Goal: Information Seeking & Learning: Learn about a topic

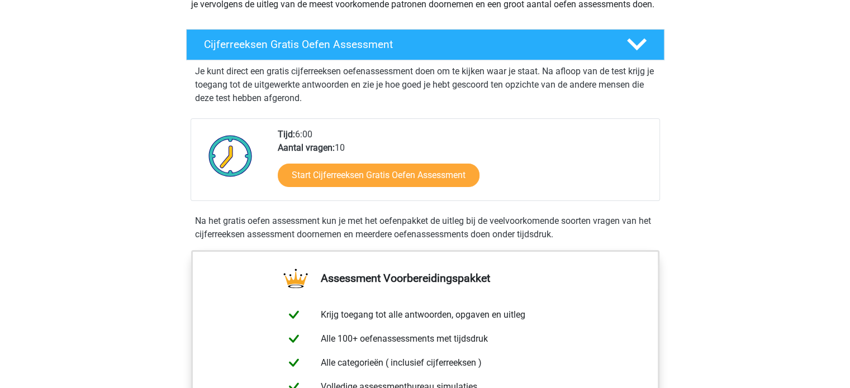
scroll to position [177, 0]
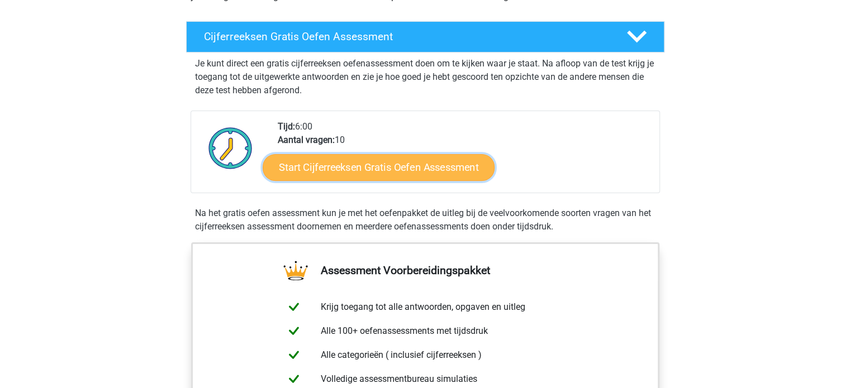
click at [398, 179] on link "Start Cijferreeksen Gratis Oefen Assessment" at bounding box center [379, 167] width 232 height 27
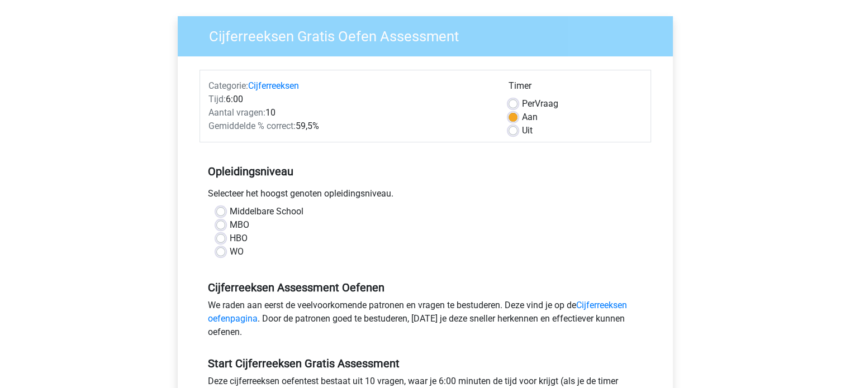
scroll to position [76, 0]
click at [230, 237] on label "HBO" at bounding box center [239, 237] width 18 height 13
click at [224, 237] on input "HBO" at bounding box center [220, 236] width 9 height 11
radio input "true"
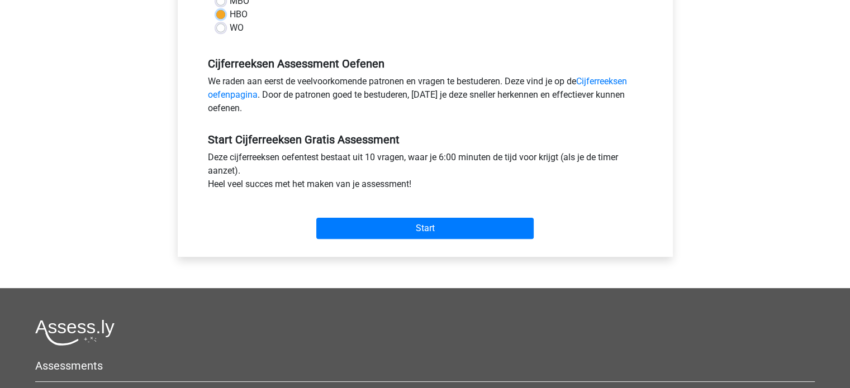
scroll to position [299, 0]
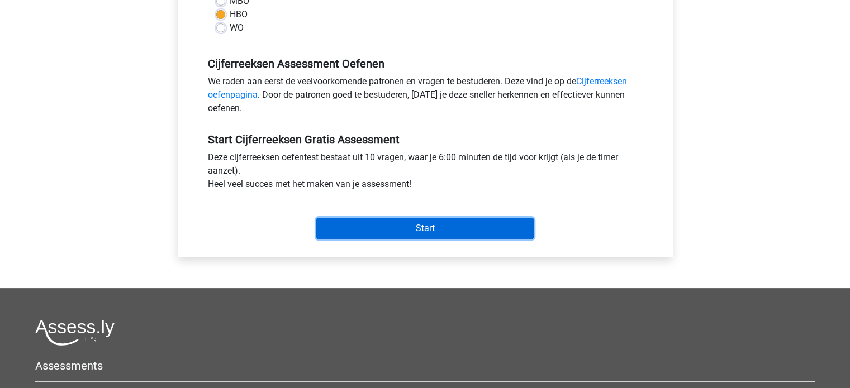
click at [402, 225] on input "Start" at bounding box center [424, 228] width 217 height 21
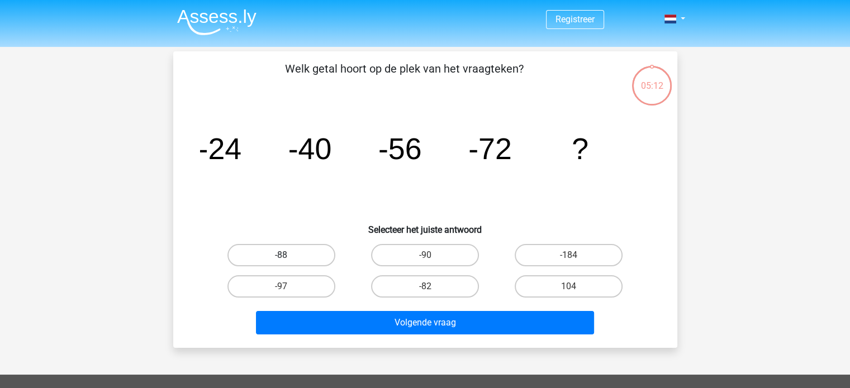
click at [265, 254] on label "-88" at bounding box center [281, 255] width 108 height 22
click at [281, 255] on input "-88" at bounding box center [284, 258] width 7 height 7
radio input "true"
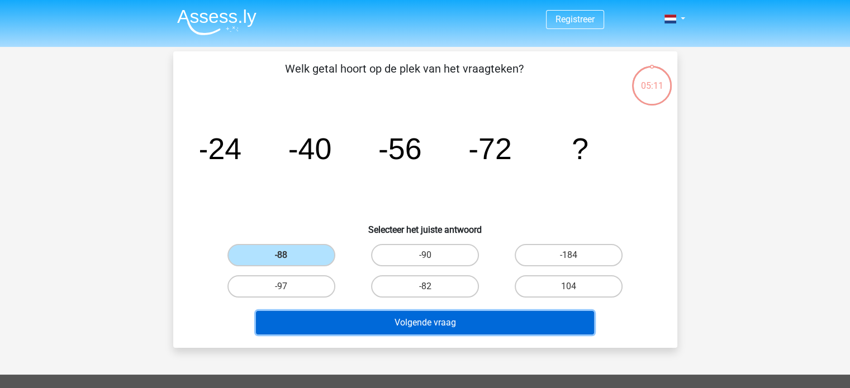
click at [394, 320] on button "Volgende vraag" at bounding box center [425, 322] width 338 height 23
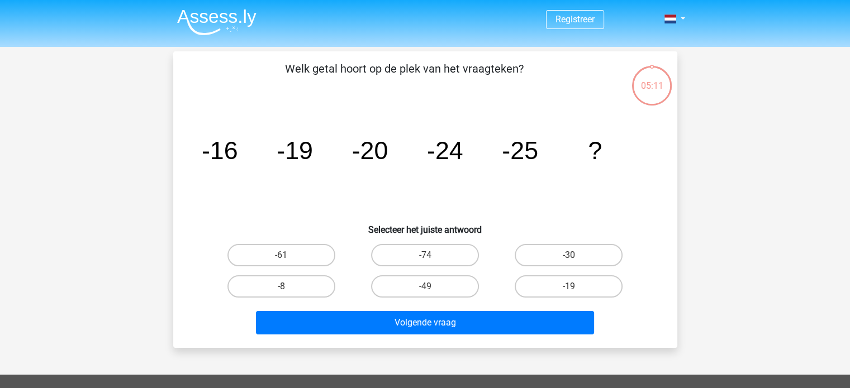
scroll to position [51, 0]
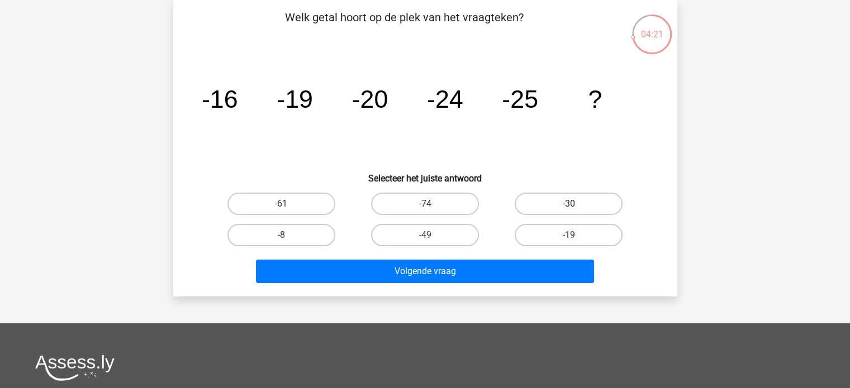
click at [601, 197] on label "-30" at bounding box center [569, 204] width 108 height 22
click at [576, 204] on input "-30" at bounding box center [572, 207] width 7 height 7
radio input "true"
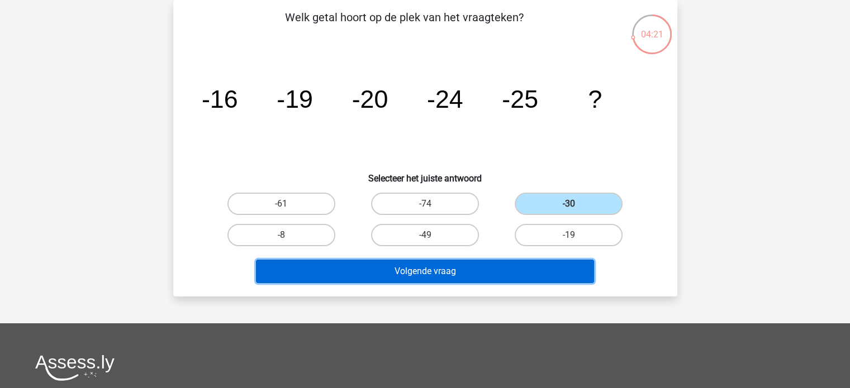
click at [460, 273] on button "Volgende vraag" at bounding box center [425, 271] width 338 height 23
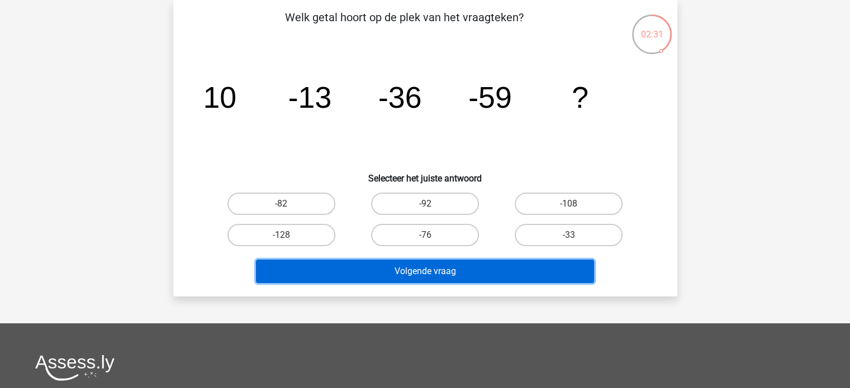
click at [463, 273] on button "Volgende vraag" at bounding box center [425, 271] width 338 height 23
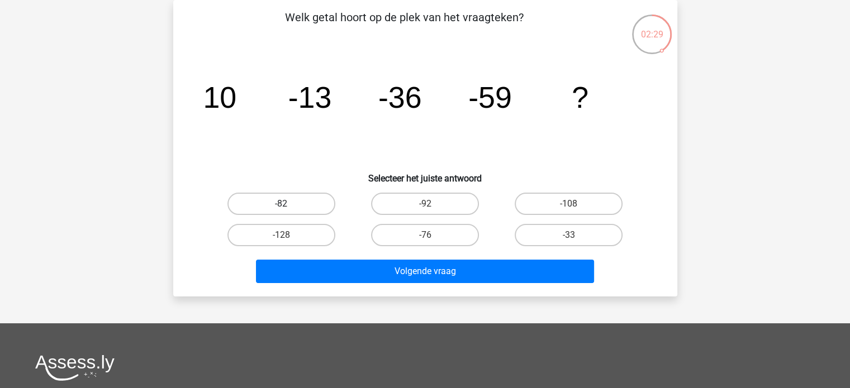
click at [315, 206] on label "-82" at bounding box center [281, 204] width 108 height 22
click at [288, 206] on input "-82" at bounding box center [284, 207] width 7 height 7
radio input "true"
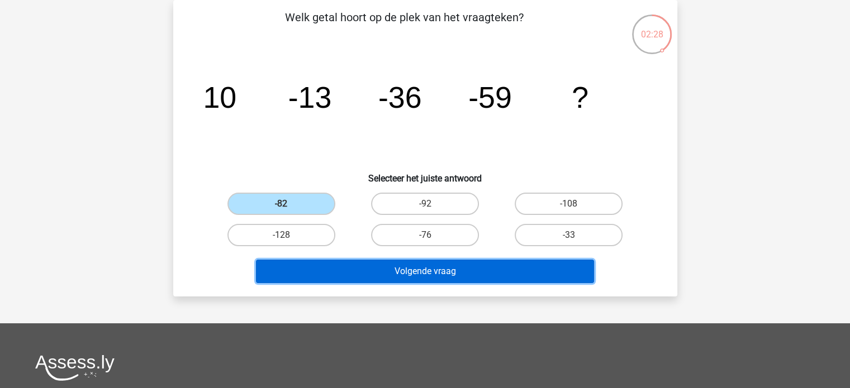
click at [360, 265] on button "Volgende vraag" at bounding box center [425, 271] width 338 height 23
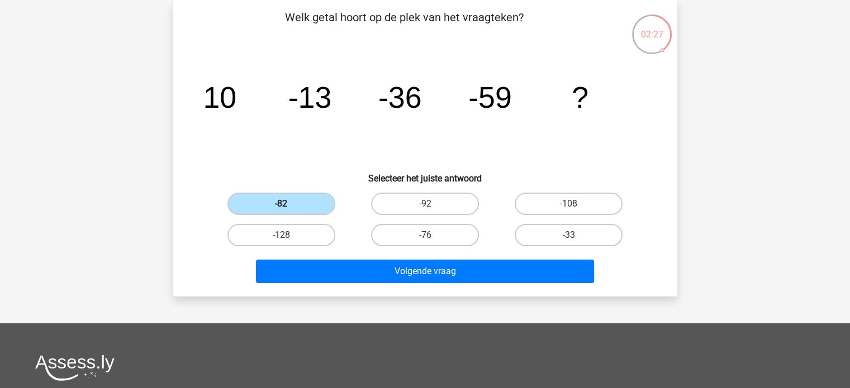
drag, startPoint x: 310, startPoint y: 218, endPoint x: 306, endPoint y: 212, distance: 7.8
click at [310, 218] on div "-82 -92 -108 -128 -76" at bounding box center [425, 219] width 431 height 63
click at [306, 212] on label "-82" at bounding box center [281, 204] width 108 height 22
click at [288, 211] on input "-82" at bounding box center [284, 207] width 7 height 7
click at [308, 205] on label "-82" at bounding box center [281, 204] width 108 height 22
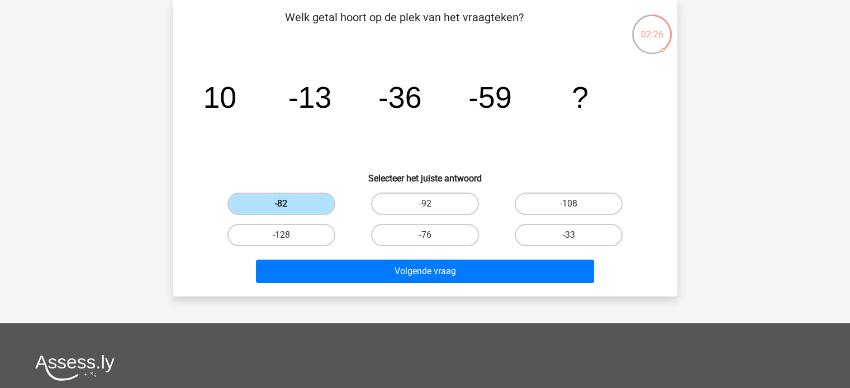
click at [288, 205] on input "-82" at bounding box center [284, 207] width 7 height 7
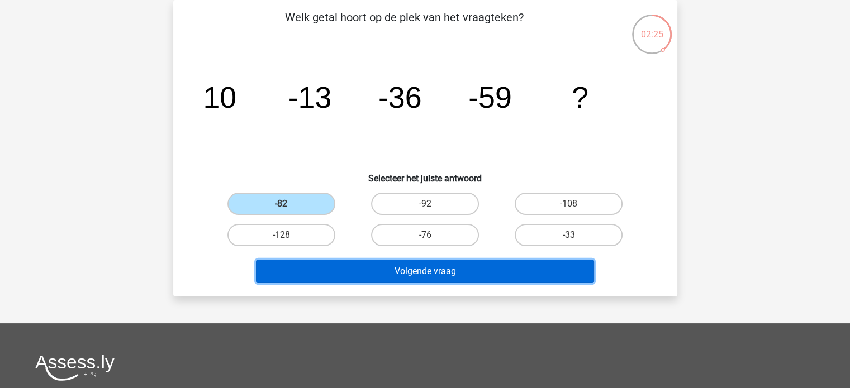
click at [362, 277] on button "Volgende vraag" at bounding box center [425, 271] width 338 height 23
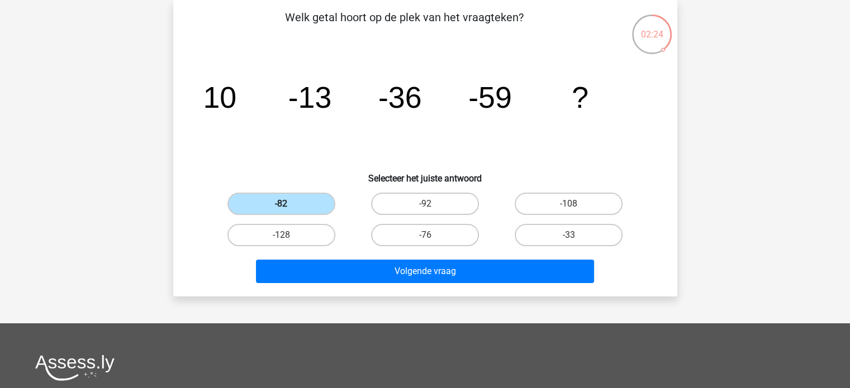
click at [275, 205] on label "-82" at bounding box center [281, 204] width 108 height 22
click at [281, 205] on input "-82" at bounding box center [284, 207] width 7 height 7
click at [275, 205] on label "-82" at bounding box center [281, 204] width 108 height 22
click at [281, 205] on input "-82" at bounding box center [284, 207] width 7 height 7
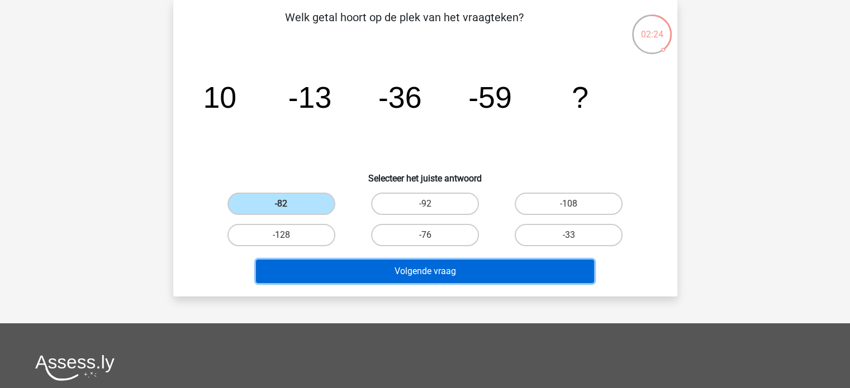
click at [345, 261] on button "Volgende vraag" at bounding box center [425, 271] width 338 height 23
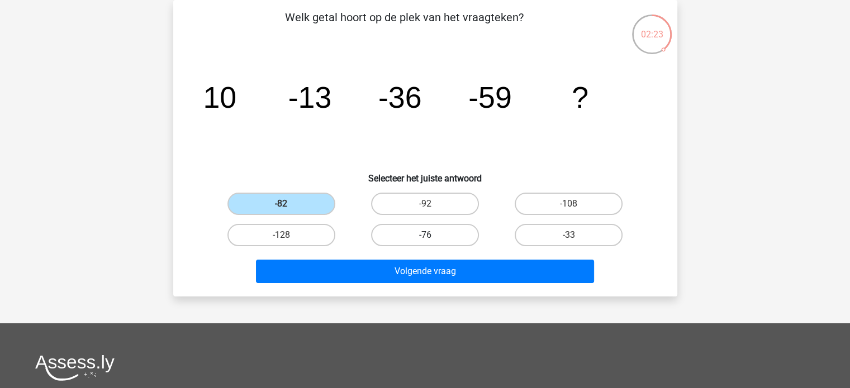
click at [398, 243] on label "-76" at bounding box center [425, 235] width 108 height 22
click at [425, 242] on input "-76" at bounding box center [428, 238] width 7 height 7
radio input "true"
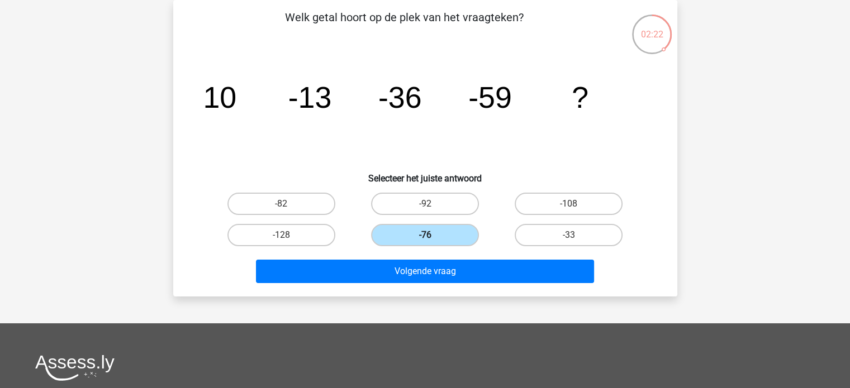
click at [403, 232] on label "-76" at bounding box center [425, 235] width 108 height 22
click at [425, 235] on input "-76" at bounding box center [428, 238] width 7 height 7
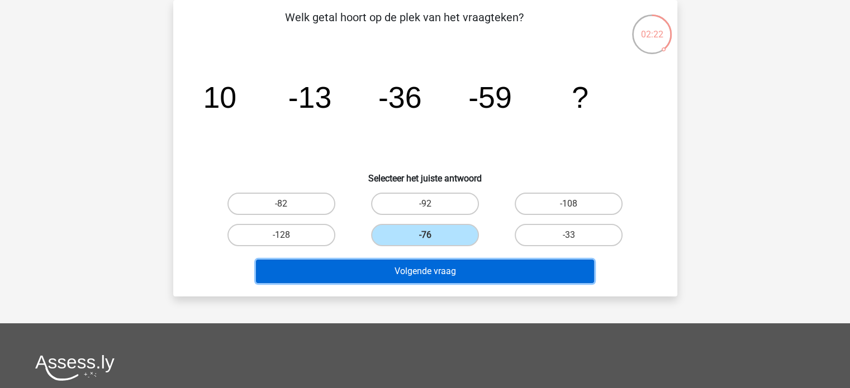
click at [427, 267] on button "Volgende vraag" at bounding box center [425, 271] width 338 height 23
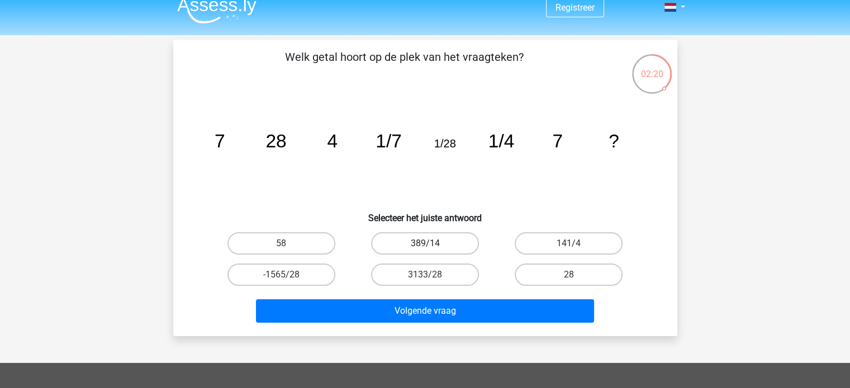
scroll to position [0, 0]
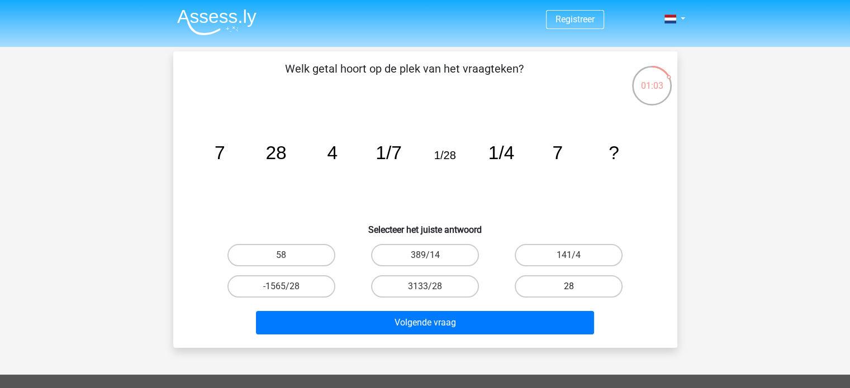
click at [574, 282] on label "28" at bounding box center [569, 286] width 108 height 22
click at [574, 287] on input "28" at bounding box center [572, 290] width 7 height 7
radio input "true"
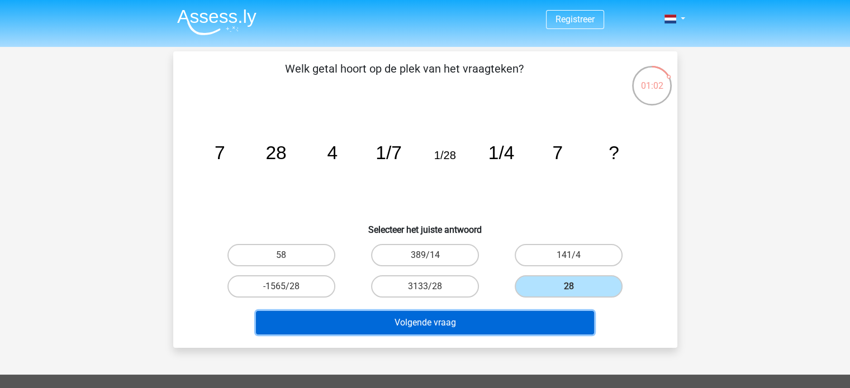
click at [519, 312] on button "Volgende vraag" at bounding box center [425, 322] width 338 height 23
